Goal: Check status: Check status

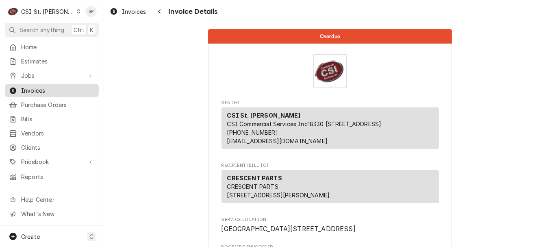
scroll to position [1179, 0]
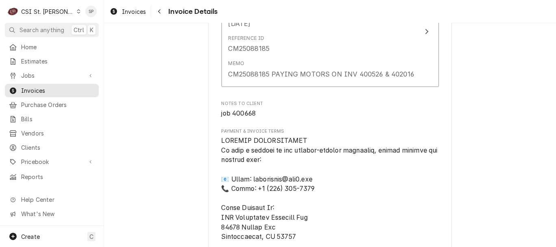
click at [77, 11] on icon "Dynamic Content Wrapper" at bounding box center [79, 11] width 4 height 4
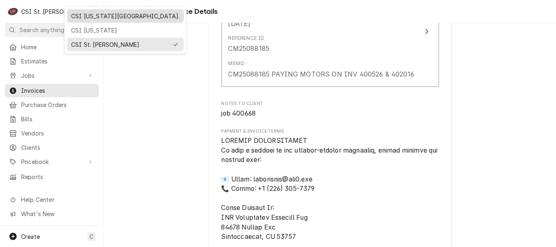
click at [75, 16] on div "CSI [US_STATE][GEOGRAPHIC_DATA]." at bounding box center [125, 16] width 108 height 9
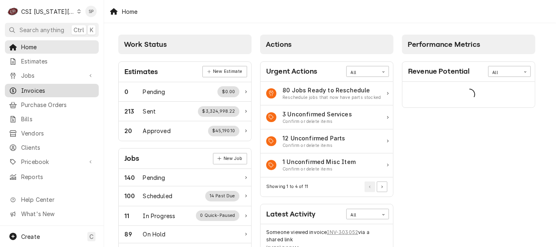
click at [66, 89] on span "Invoices" at bounding box center [58, 90] width 74 height 9
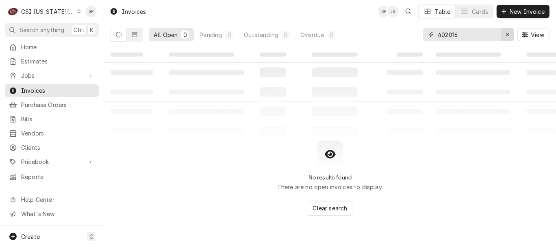
click at [507, 33] on icon "Erase input" at bounding box center [507, 34] width 3 height 3
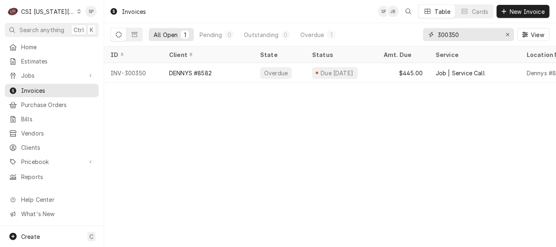
type input "300350"
